Goal: Check status: Check status

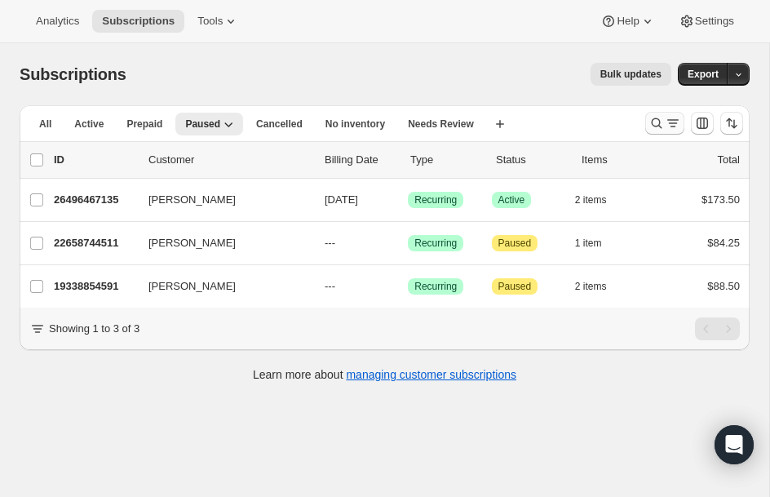
click at [651, 115] on icon "Search and filter results" at bounding box center [657, 123] width 16 height 16
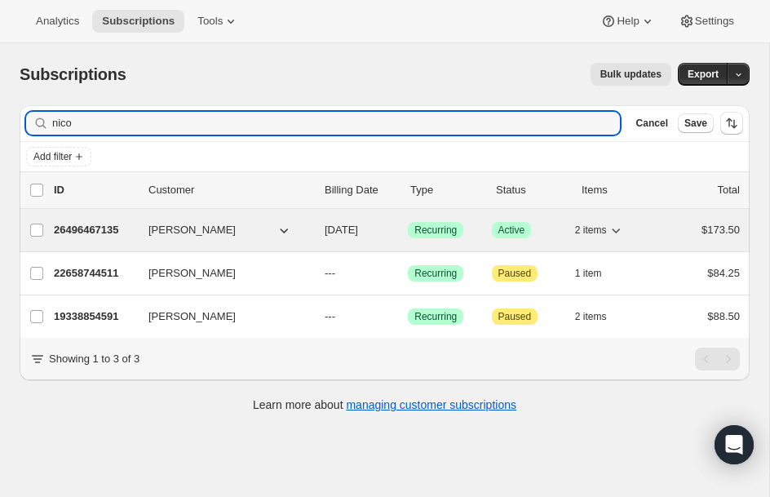
click at [90, 227] on p "26496467135" at bounding box center [95, 230] width 82 height 16
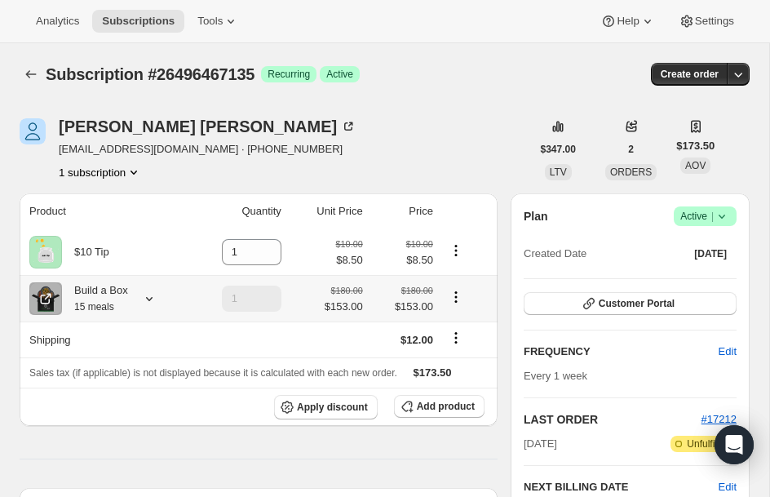
click at [86, 298] on div "Build a Box 15 meals" at bounding box center [95, 298] width 66 height 33
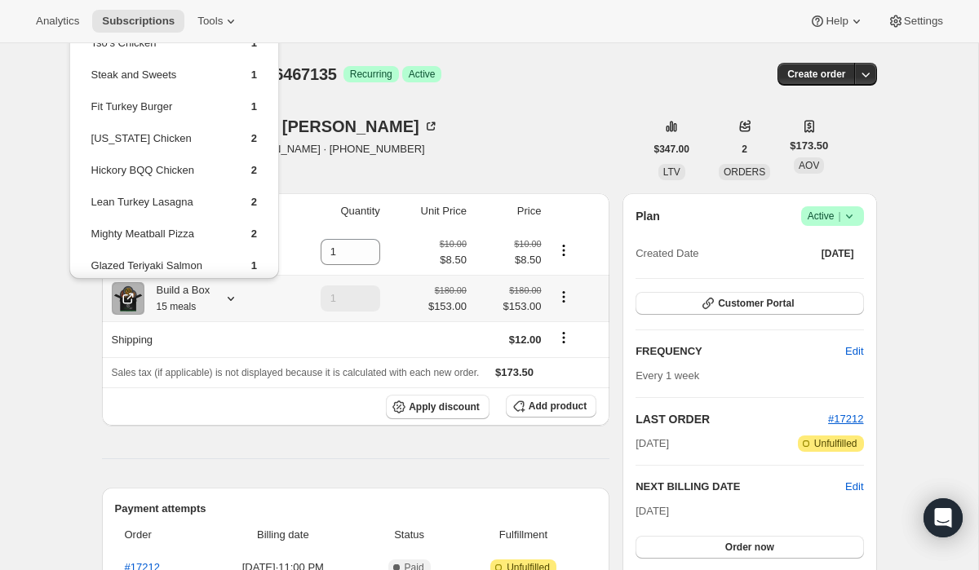
click at [219, 99] on td "Fit Turkey Burger" at bounding box center [157, 113] width 133 height 30
click at [358, 133] on div "[PERSON_NAME] [EMAIL_ADDRESS][DOMAIN_NAME] · [PHONE_NUMBER] 1 subscription" at bounding box center [373, 149] width 543 height 62
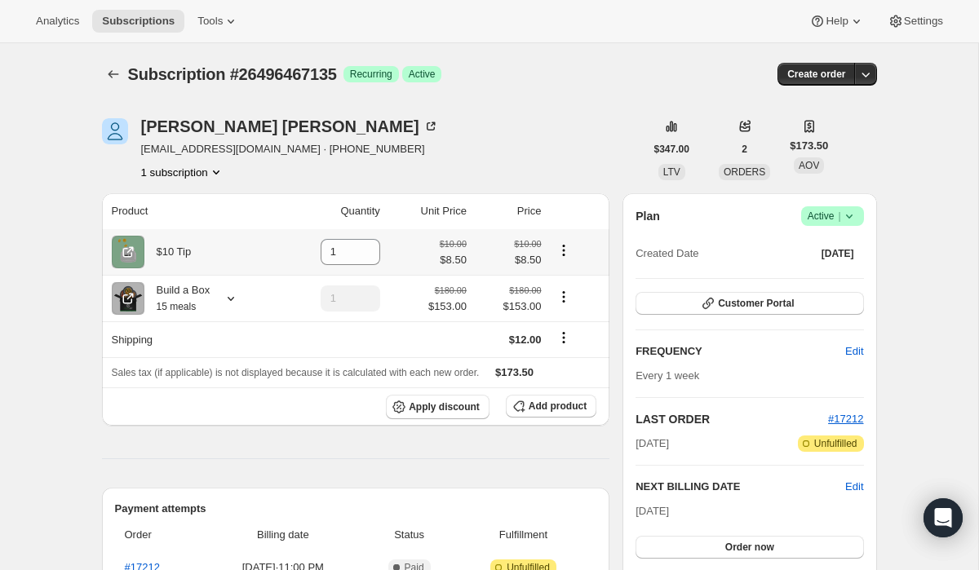
click at [174, 250] on div "$10 Tip" at bounding box center [167, 252] width 47 height 16
click at [180, 294] on div "Build a Box 15 meals" at bounding box center [177, 298] width 66 height 33
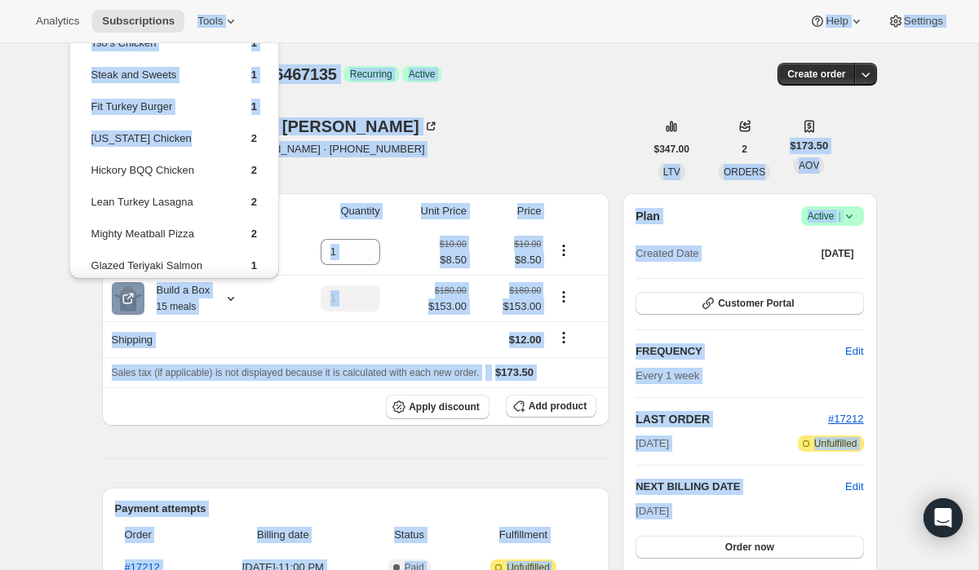
drag, startPoint x: 183, startPoint y: 153, endPoint x: 197, endPoint y: 7, distance: 146.7
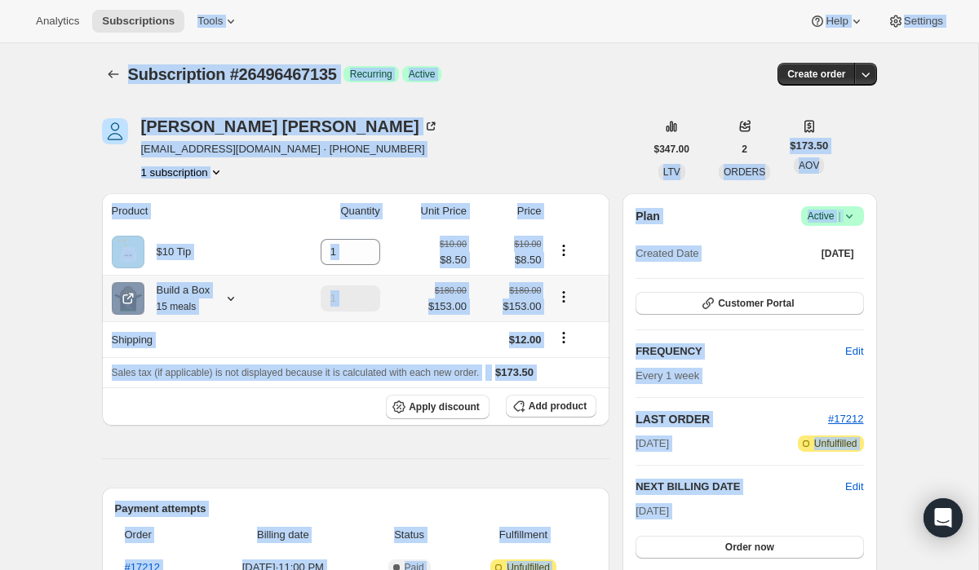
click at [173, 295] on div "Build a Box 15 meals" at bounding box center [177, 298] width 66 height 33
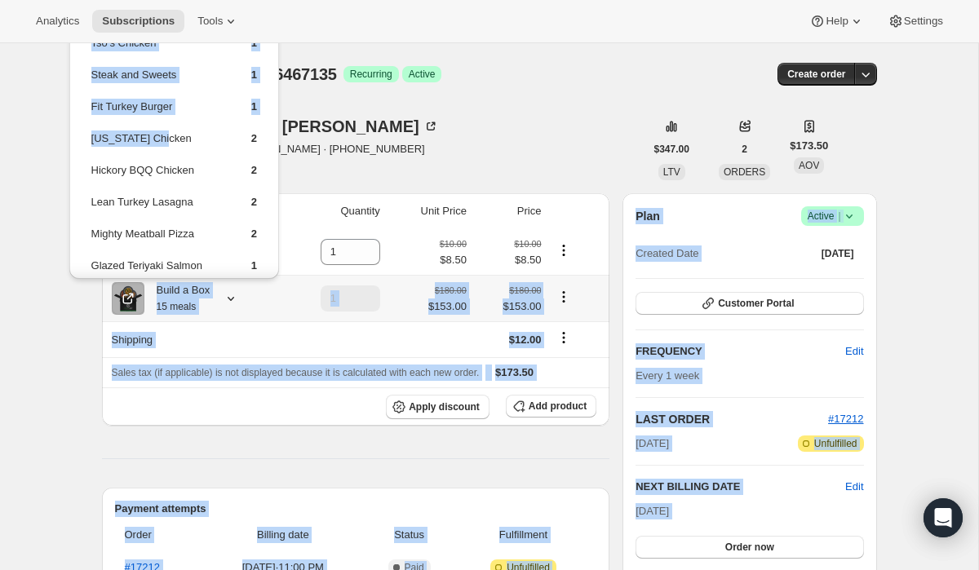
scroll to position [124, 0]
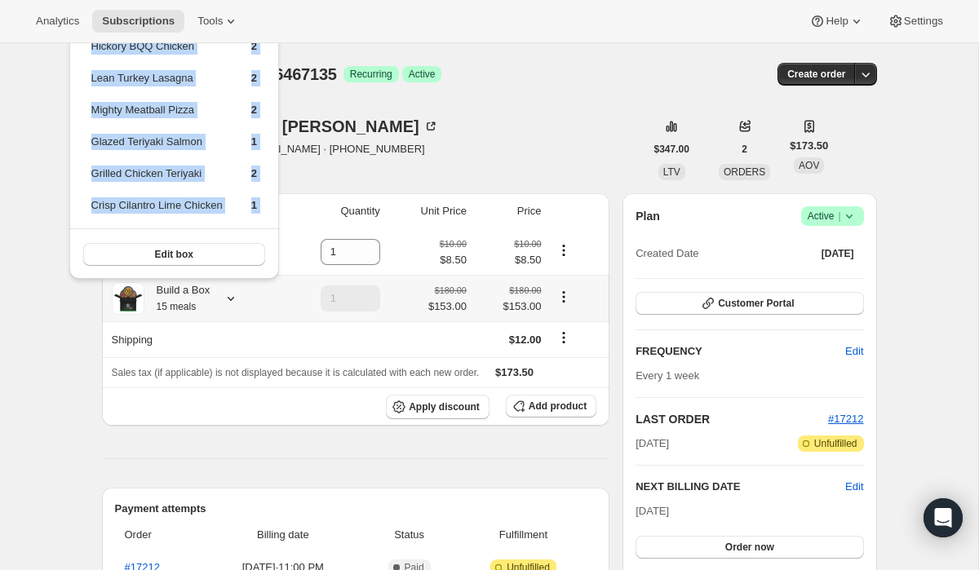
drag, startPoint x: 158, startPoint y: 145, endPoint x: 177, endPoint y: 233, distance: 89.3
click at [177, 233] on div "Tso’s Chicken 1 Steak and Sweets 1 Fit Turkey Burger 1 [US_STATE] Chicken 2 Hic…" at bounding box center [174, 84] width 210 height 391
click at [153, 13] on button "Subscriptions" at bounding box center [138, 21] width 92 height 23
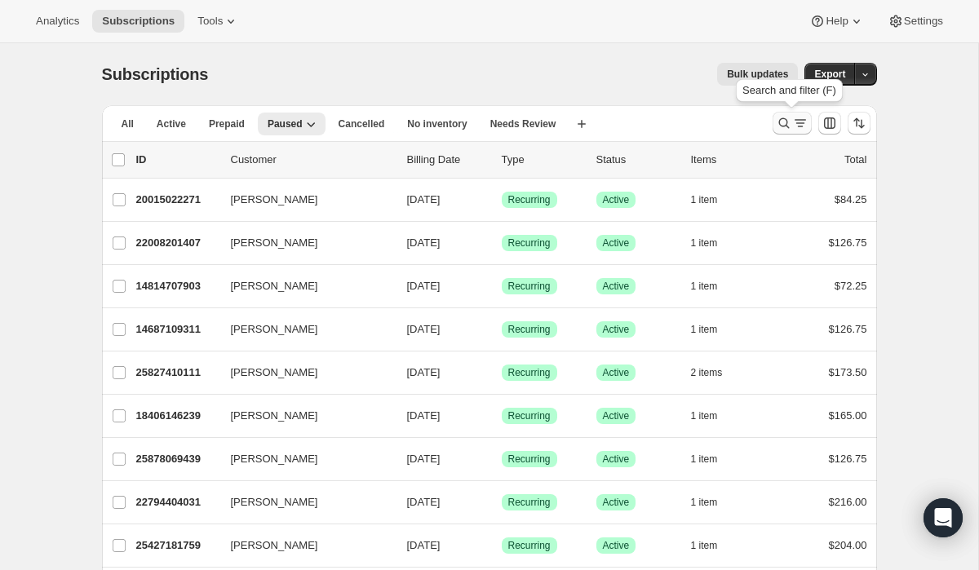
click at [769, 119] on icon "Search and filter results" at bounding box center [784, 123] width 16 height 16
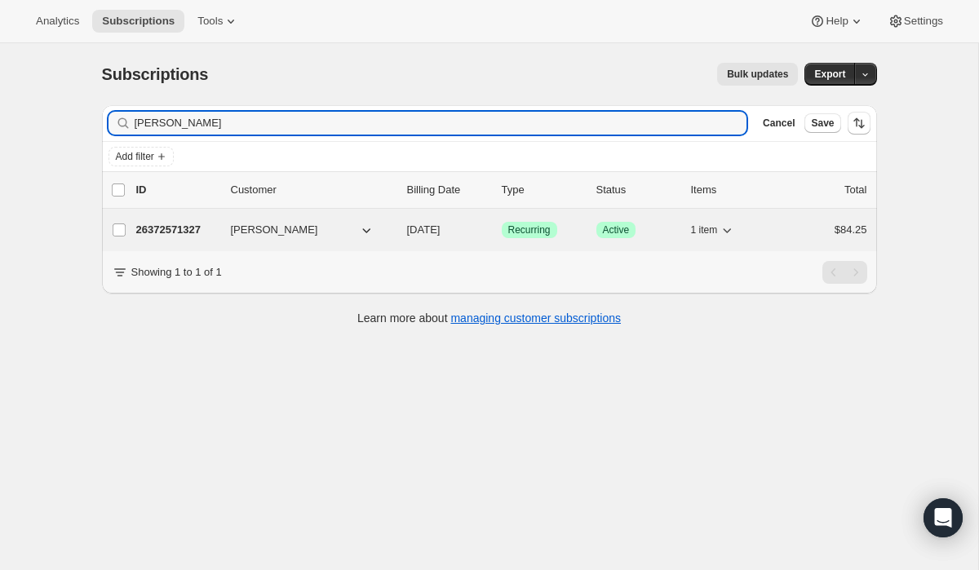
type input "[PERSON_NAME]"
click at [180, 234] on p "26372571327" at bounding box center [177, 230] width 82 height 16
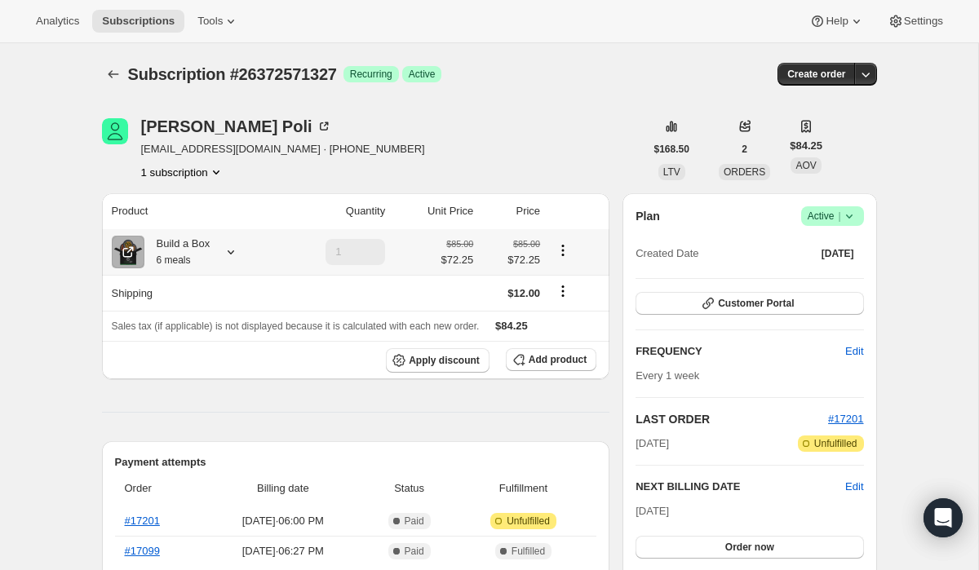
click at [181, 272] on th "Build a Box 6 meals" at bounding box center [191, 252] width 179 height 46
click at [179, 255] on small "6 meals" at bounding box center [174, 260] width 34 height 11
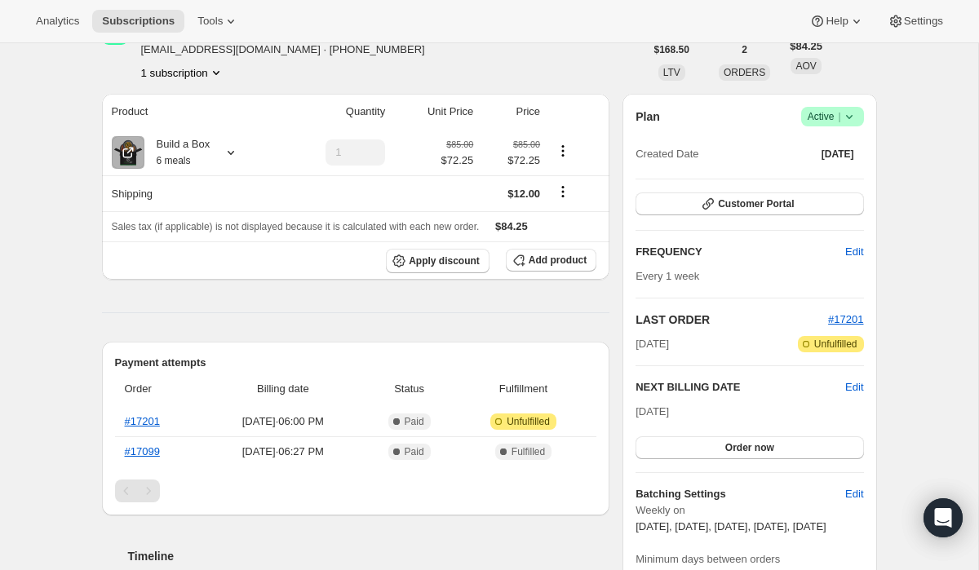
scroll to position [33, 0]
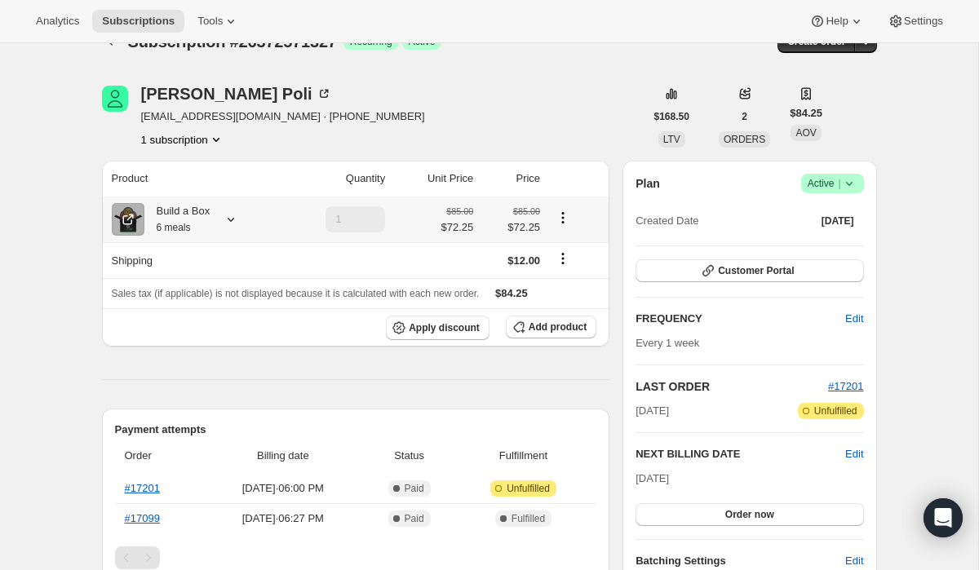
click at [185, 233] on small "6 meals" at bounding box center [174, 227] width 34 height 11
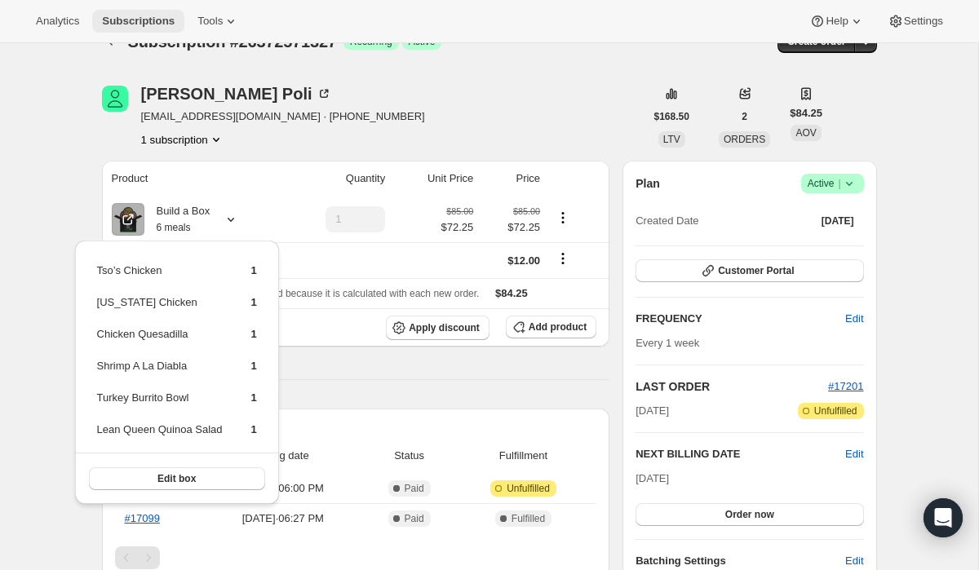
click at [169, 25] on span "Subscriptions" at bounding box center [138, 21] width 73 height 13
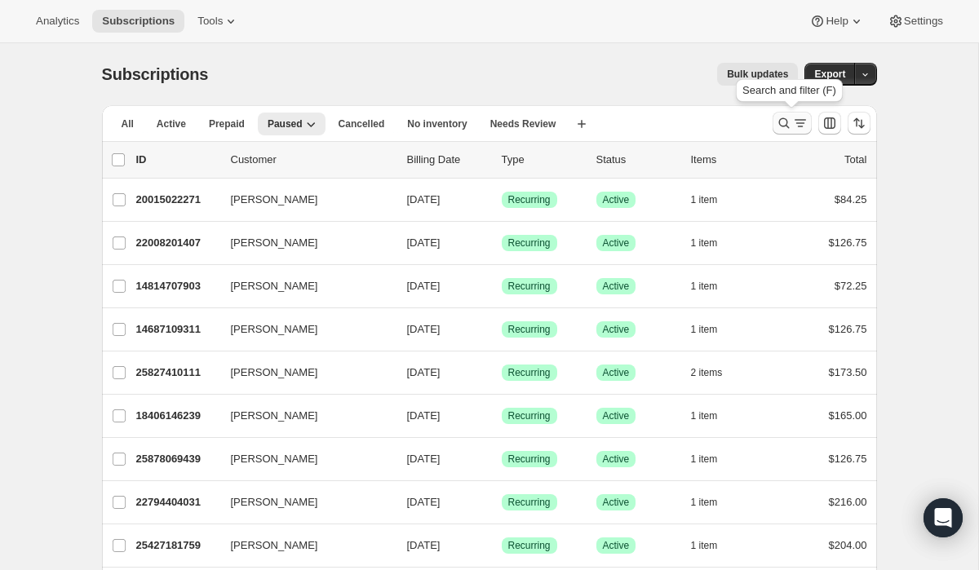
click at [769, 127] on icon "Search and filter results" at bounding box center [784, 123] width 16 height 16
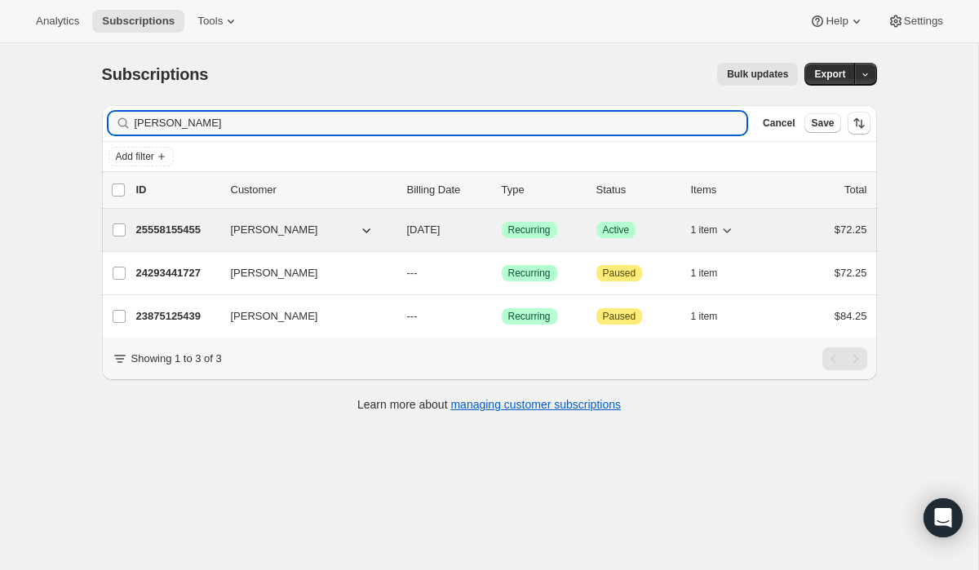
type input "[PERSON_NAME]"
click at [170, 239] on div "25558155455 [PERSON_NAME] [DATE] Success Recurring Success Active 1 item $72.25" at bounding box center [501, 230] width 731 height 23
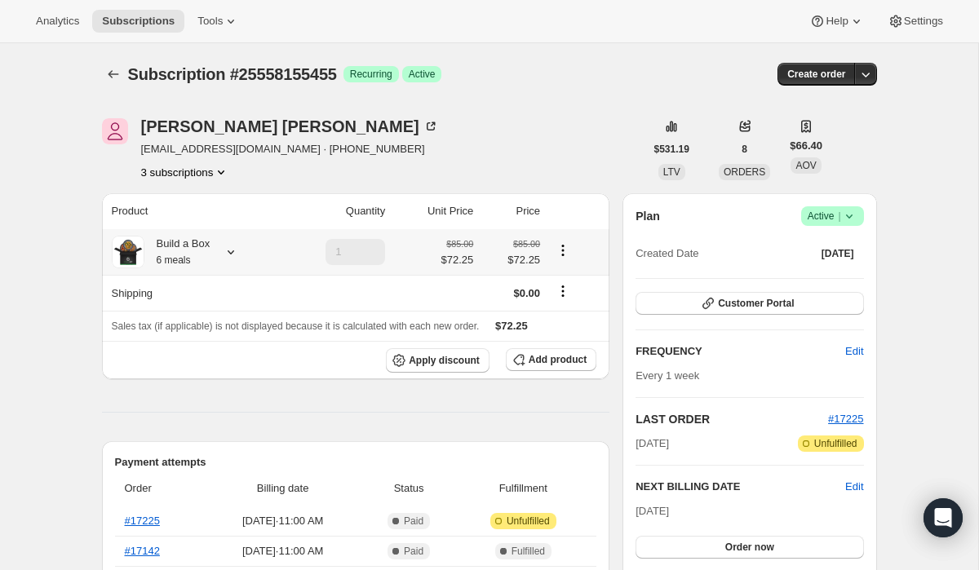
click at [170, 239] on div "Build a Box 6 meals" at bounding box center [177, 252] width 66 height 33
